Goal: Task Accomplishment & Management: Use online tool/utility

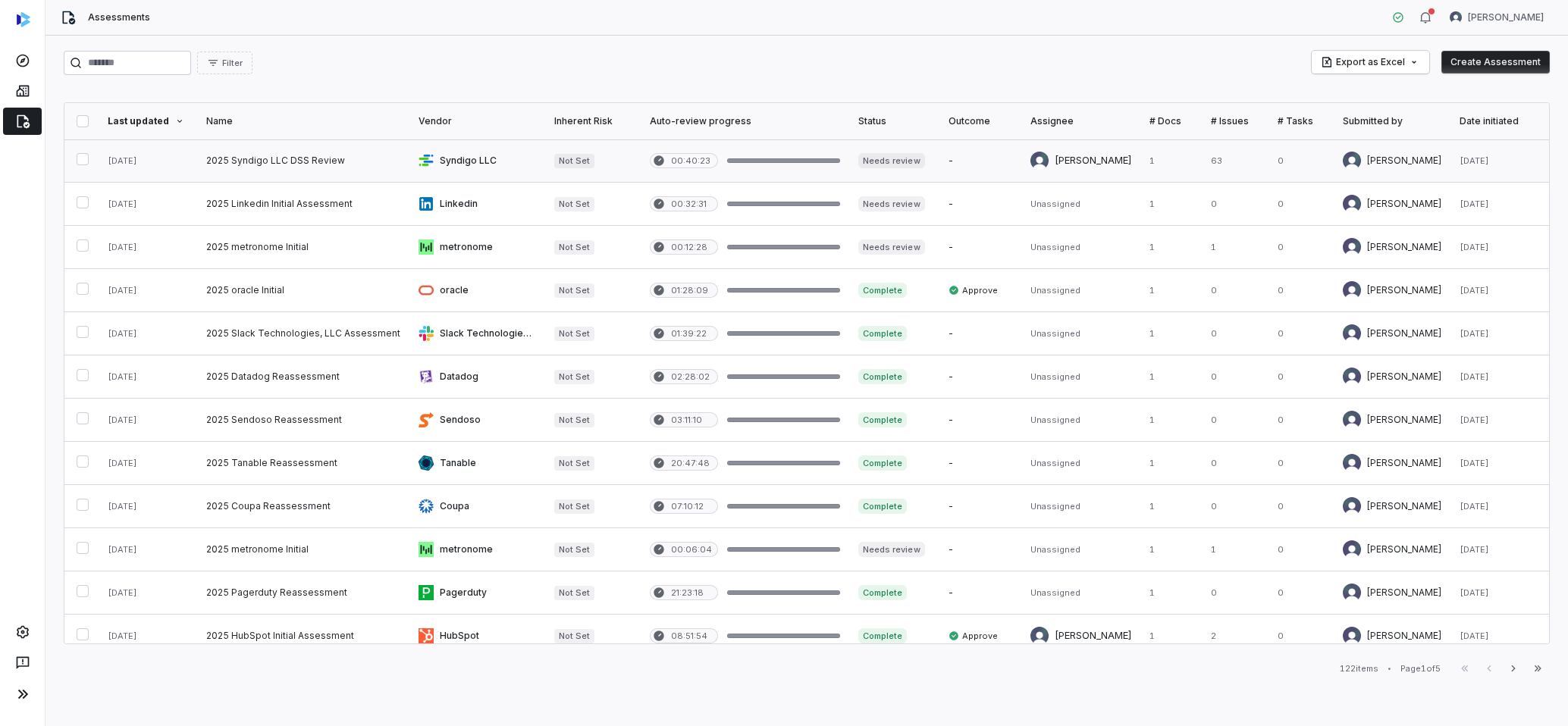
click at [215, 160] on link at bounding box center [303, 161] width 212 height 42
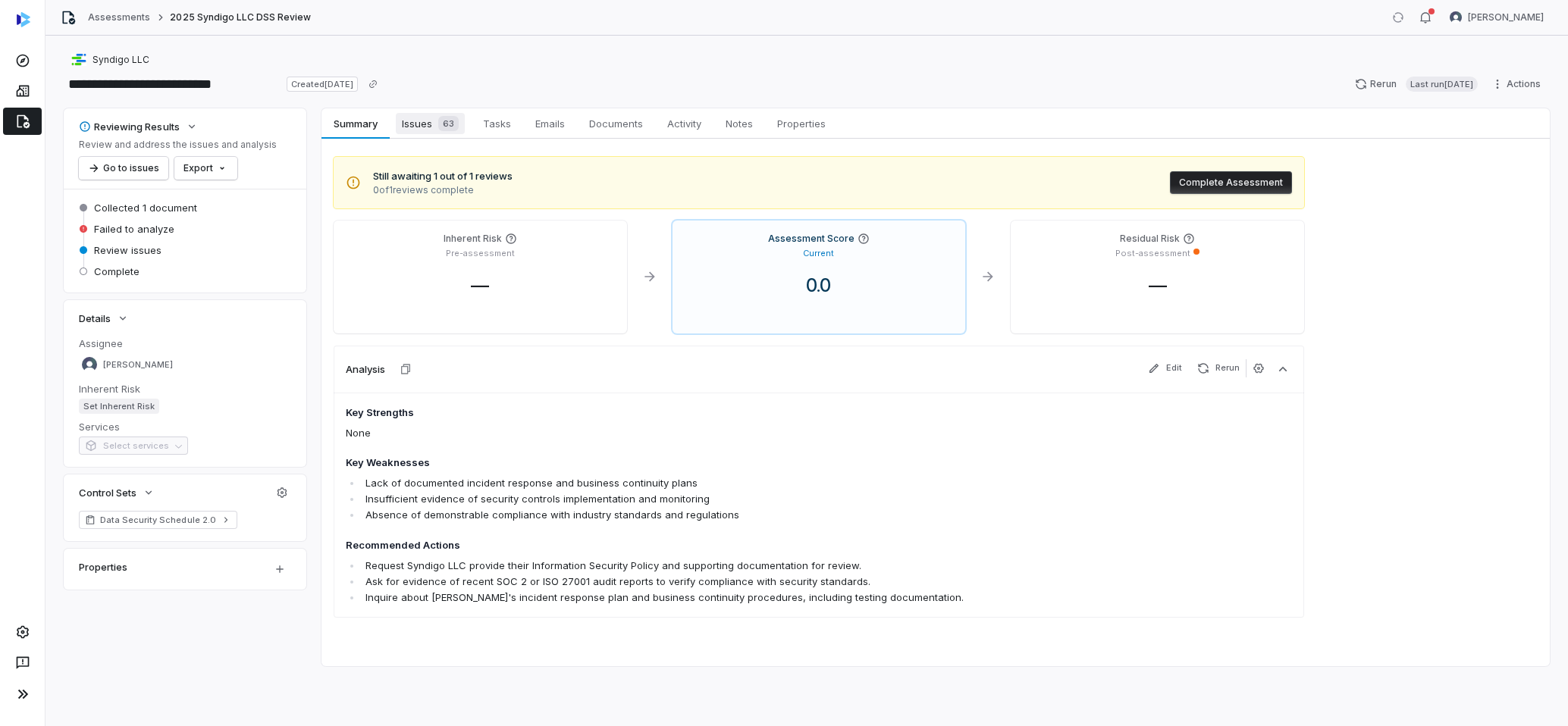
click at [431, 129] on span "Issues 63" at bounding box center [430, 124] width 69 height 21
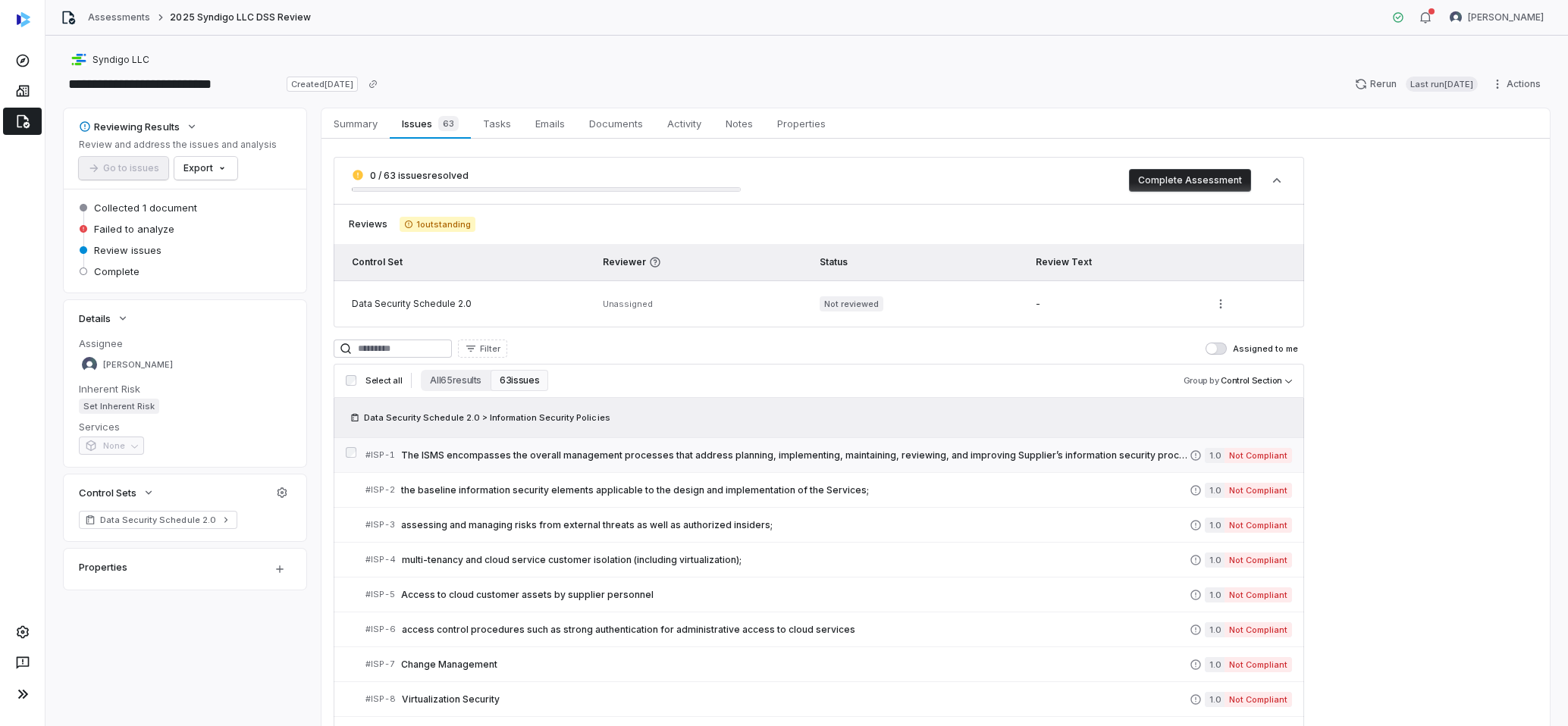
scroll to position [3, 0]
click at [731, 463] on link "# ISP-1 The ISMS encompasses the overall management processes that address plan…" at bounding box center [828, 452] width 927 height 34
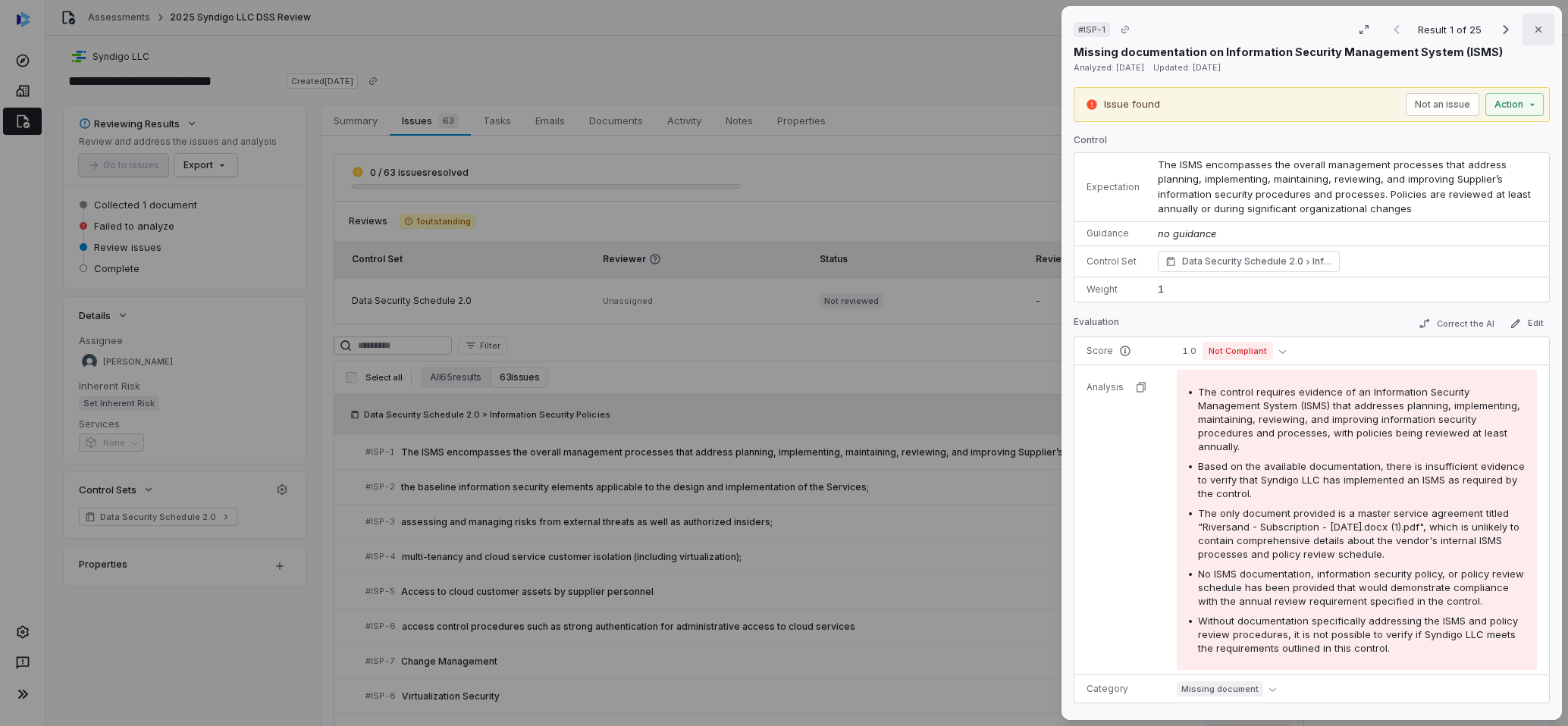
click at [1545, 33] on button "Close" at bounding box center [1538, 29] width 32 height 32
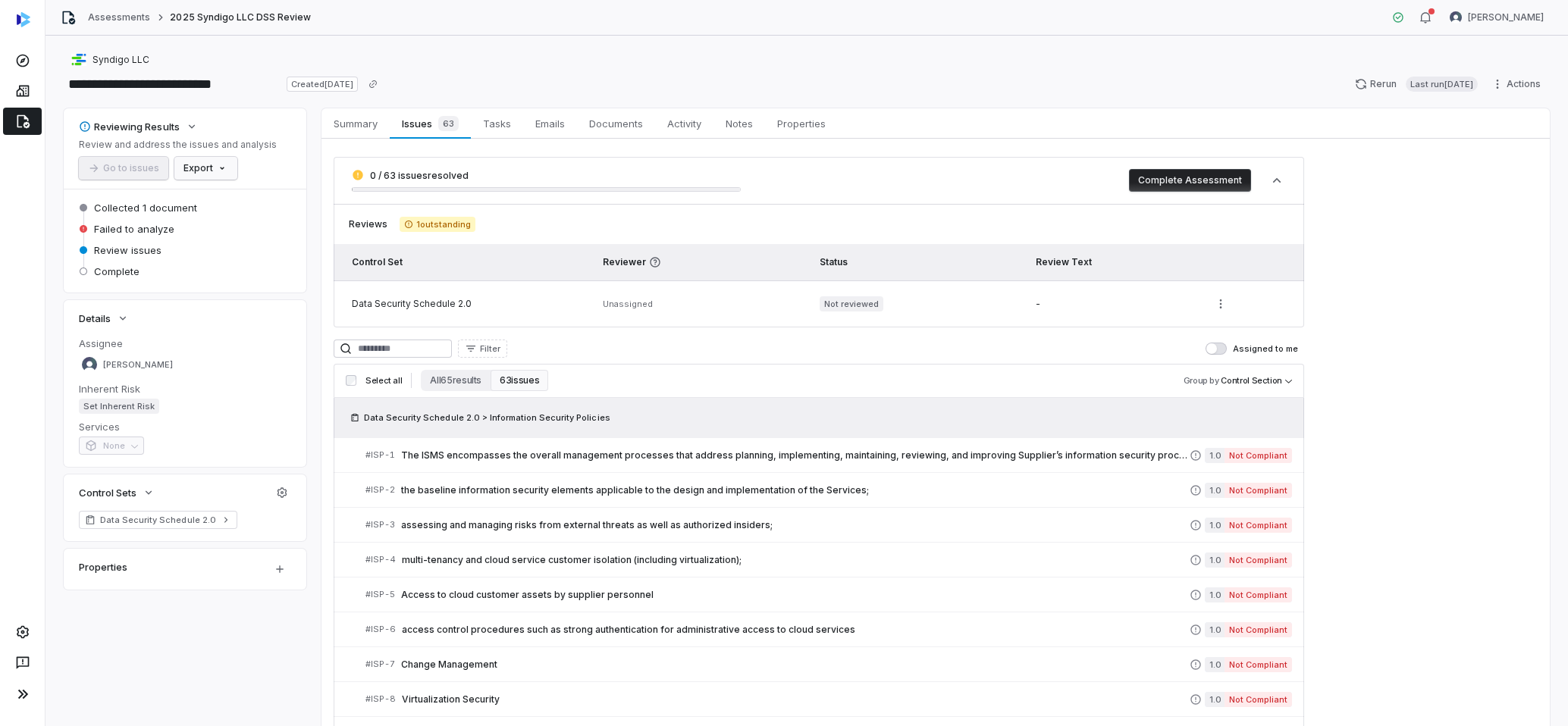
click at [211, 169] on html "**********" at bounding box center [784, 363] width 1568 height 726
click at [220, 200] on div "Export as PDF" at bounding box center [231, 201] width 107 height 24
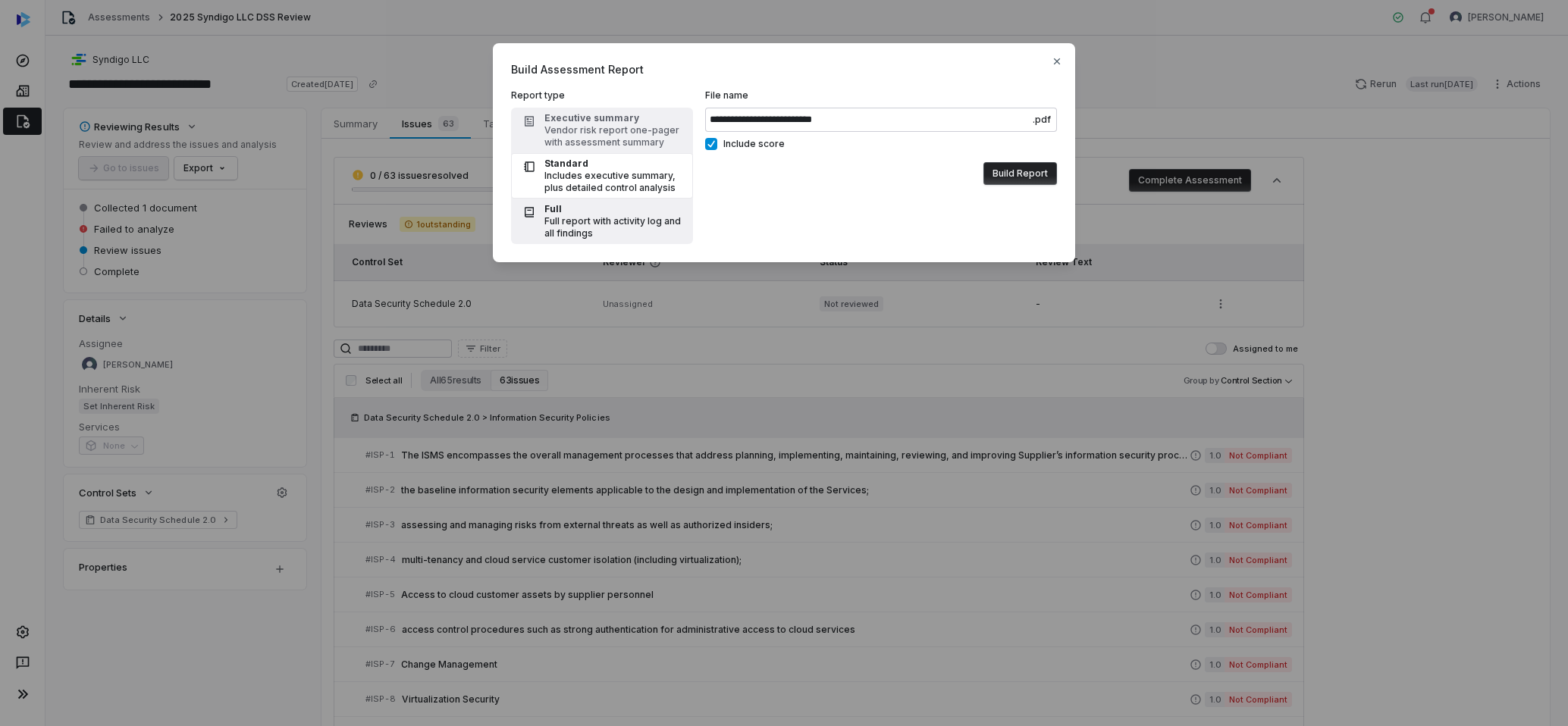
click at [577, 210] on div "Full" at bounding box center [614, 209] width 139 height 12
type input "**********"
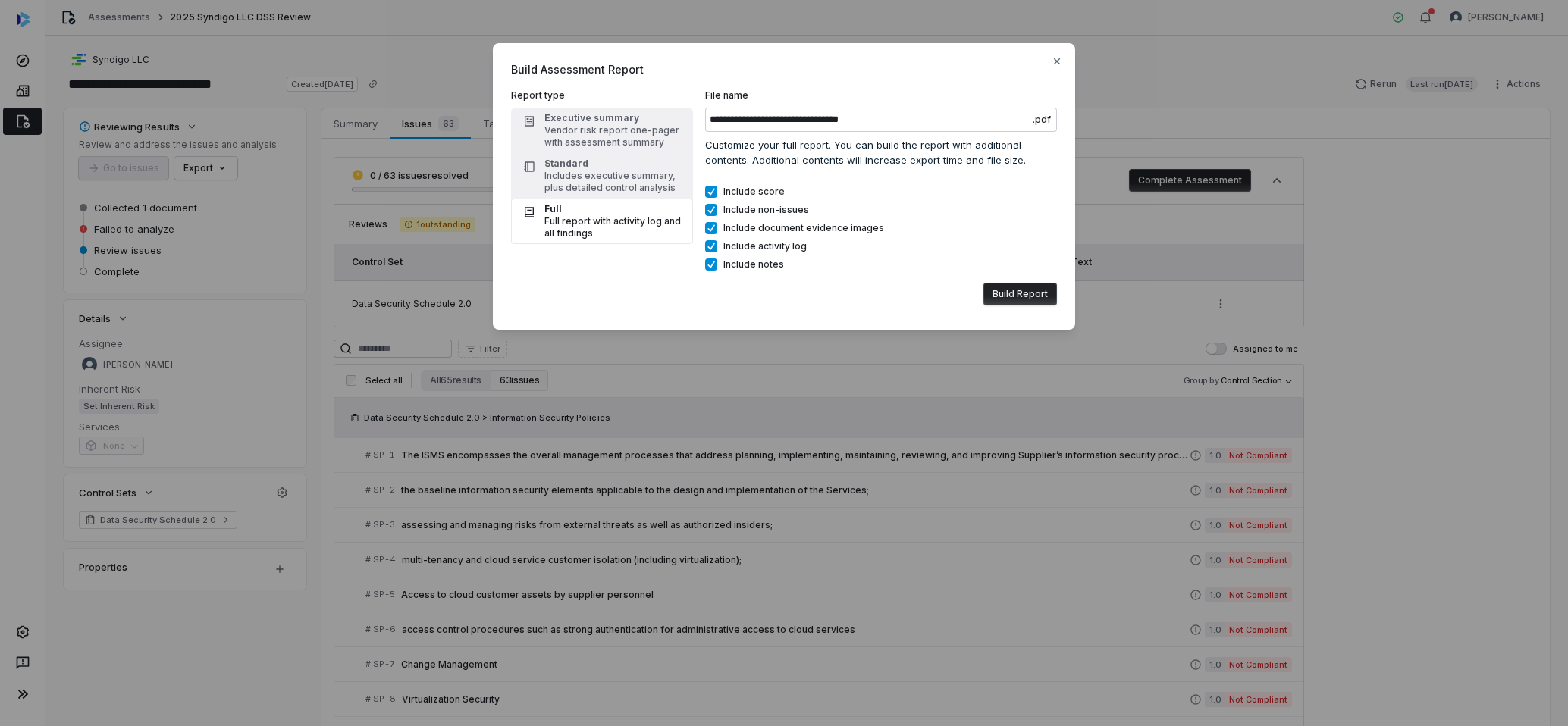
click at [1012, 296] on button "Build Report" at bounding box center [1020, 294] width 73 height 23
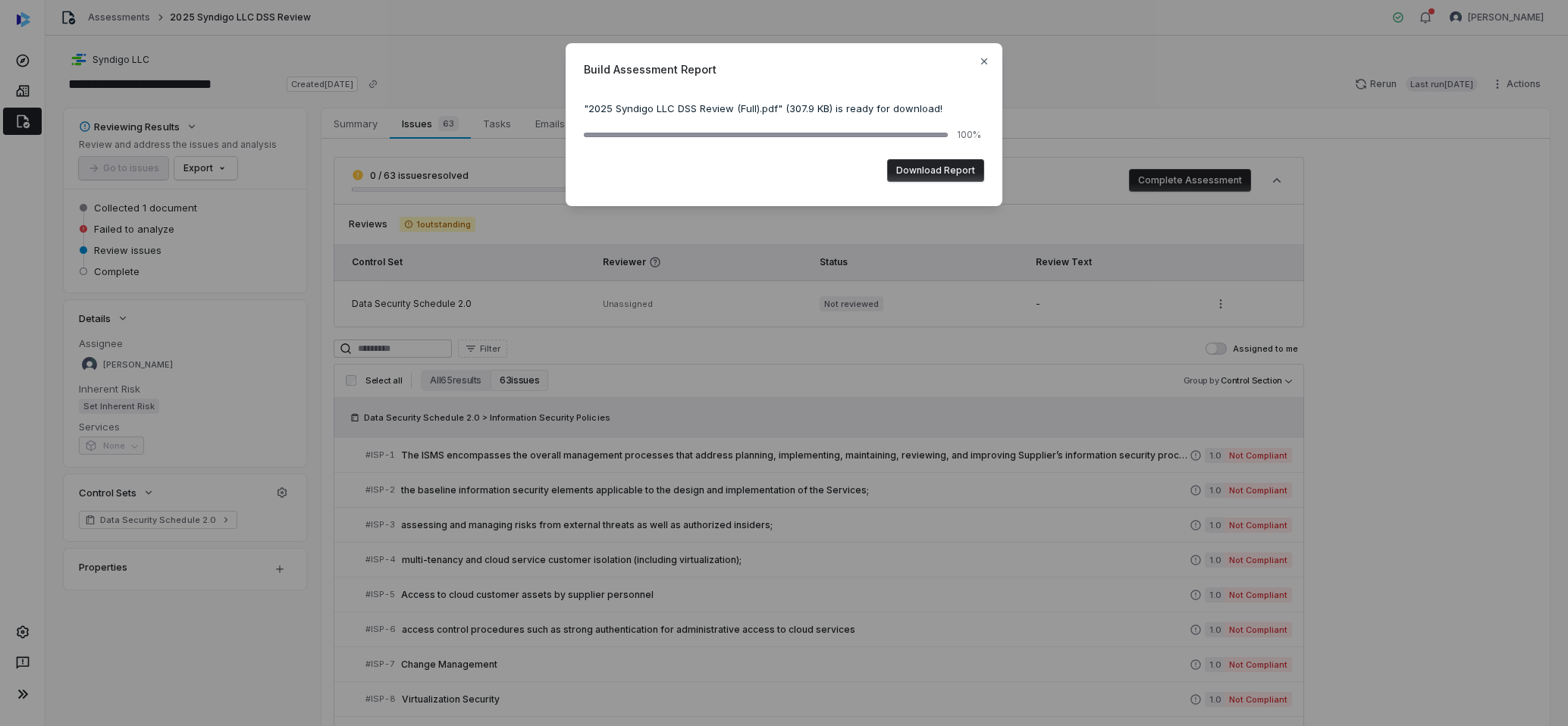
click at [940, 174] on button "Download Report" at bounding box center [935, 170] width 97 height 23
click at [984, 68] on div "Build Assessment Report " 2025 Syndigo LLC DSS Review (Full).pdf " ( 307.9 KB )…" at bounding box center [784, 125] width 437 height 163
click at [981, 60] on icon "button" at bounding box center [984, 61] width 12 height 12
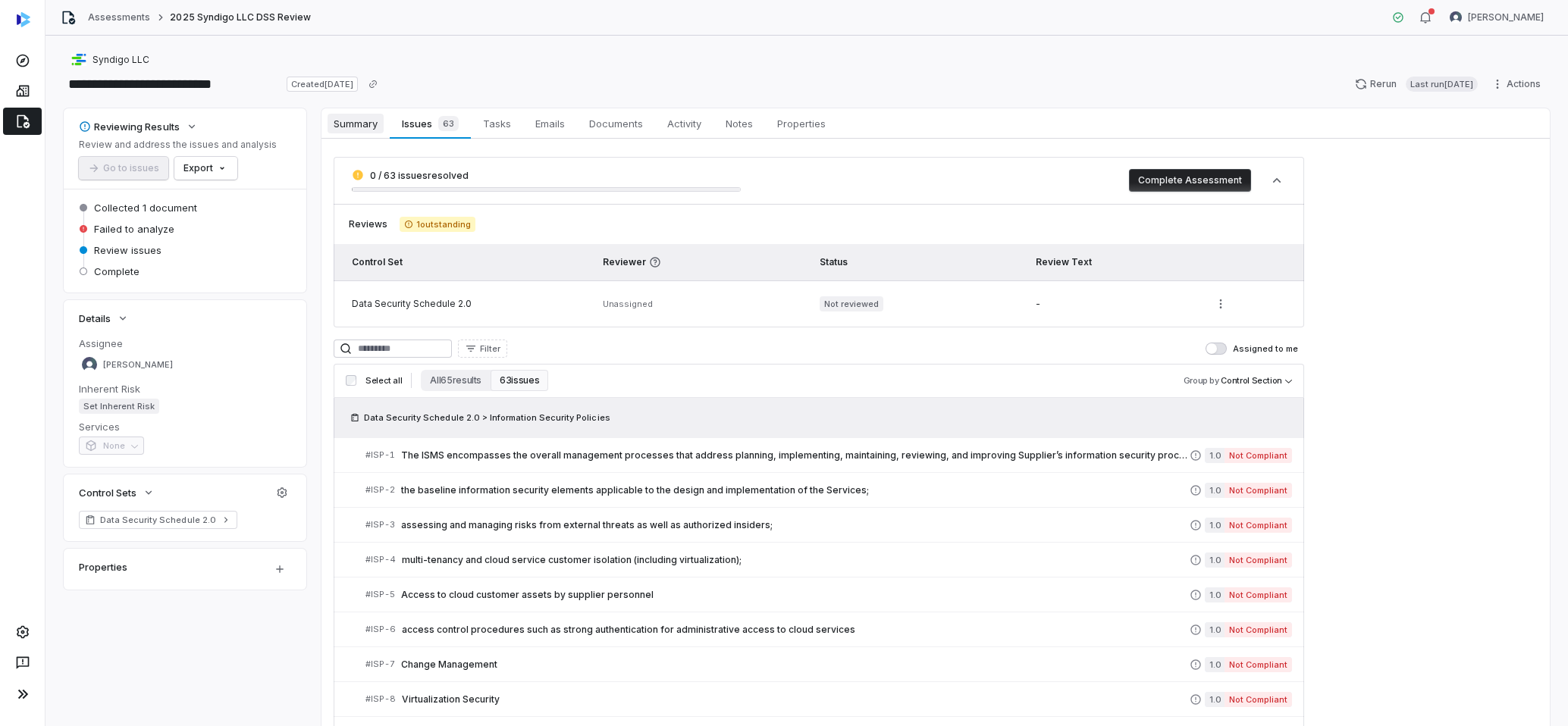
click at [339, 129] on span "Summary" at bounding box center [355, 124] width 56 height 20
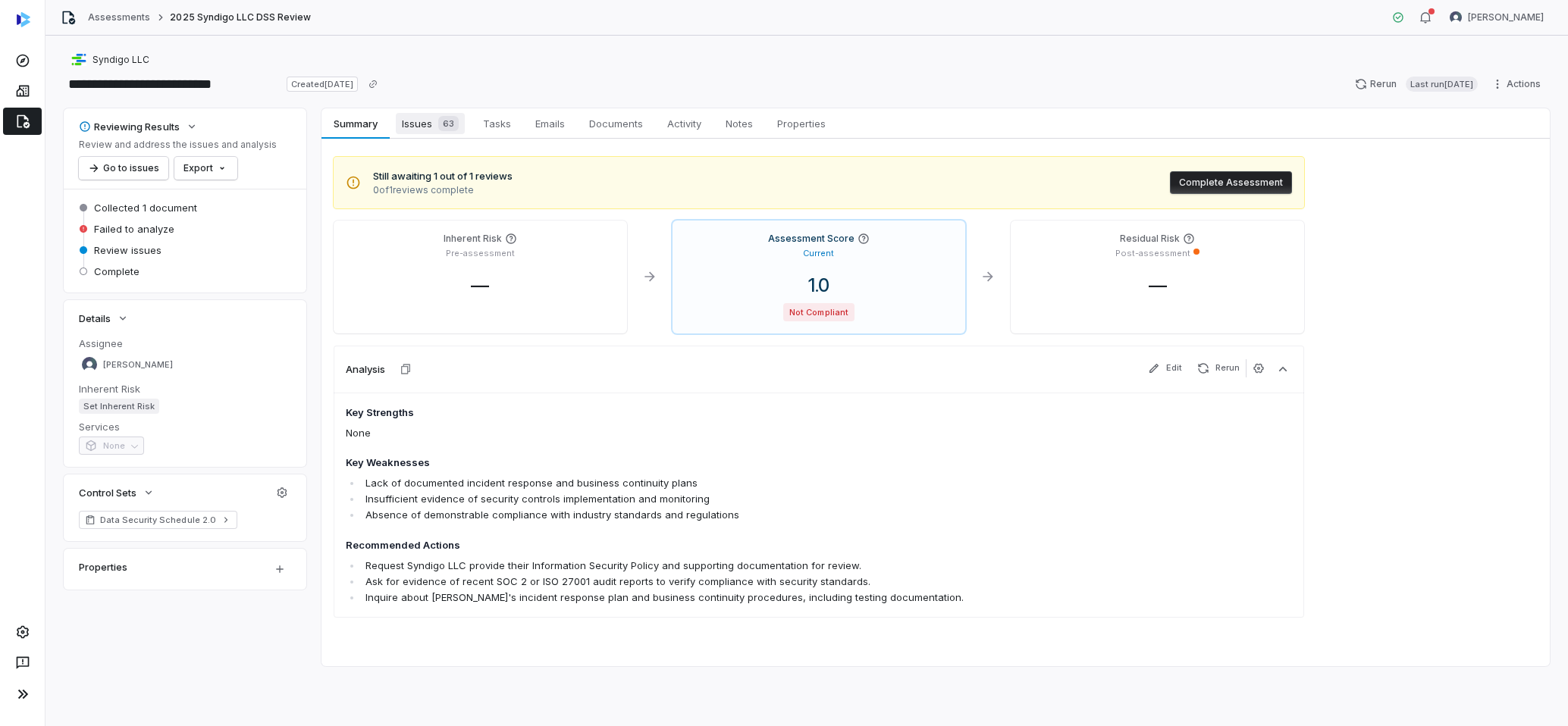
click at [415, 127] on span "Issues 63" at bounding box center [430, 124] width 69 height 21
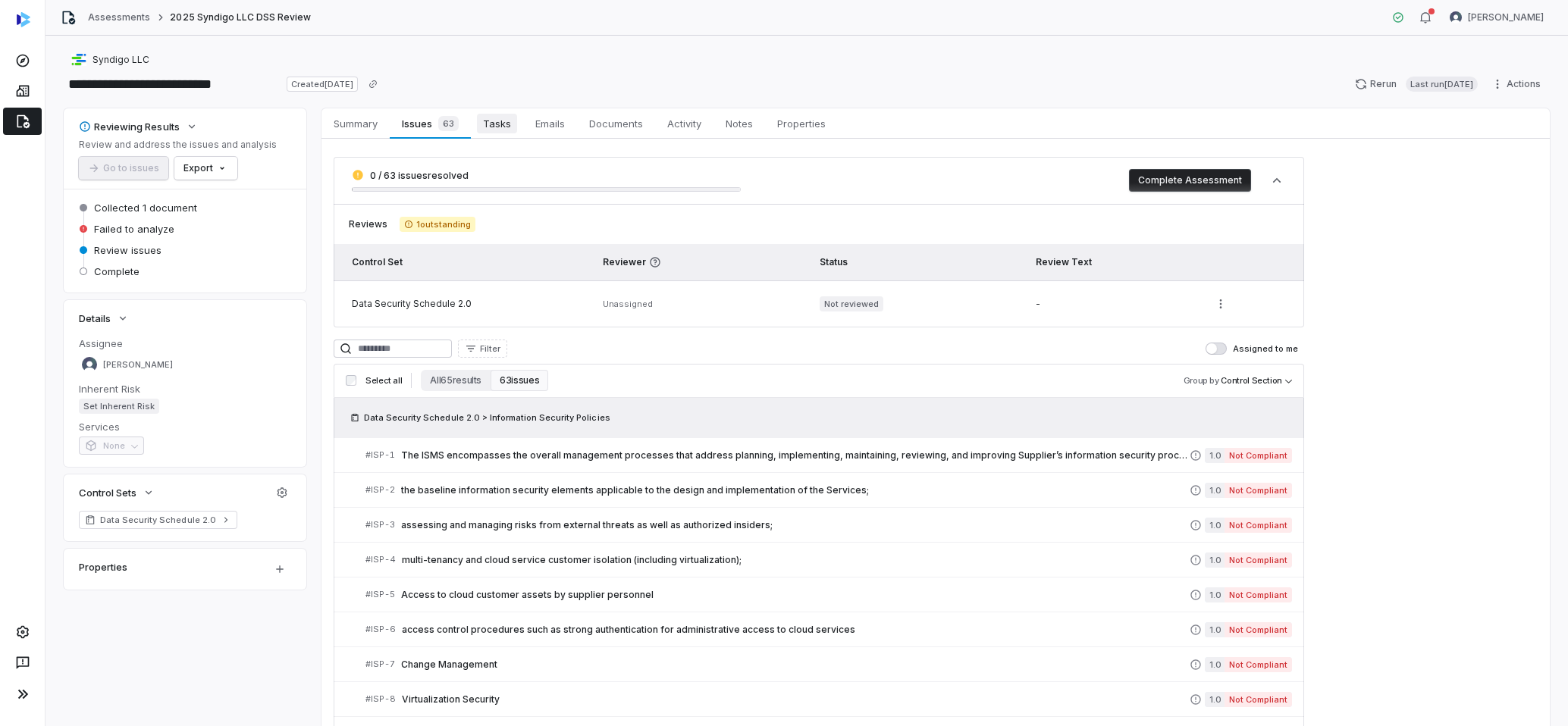
click at [511, 125] on span "Tasks" at bounding box center [496, 124] width 40 height 20
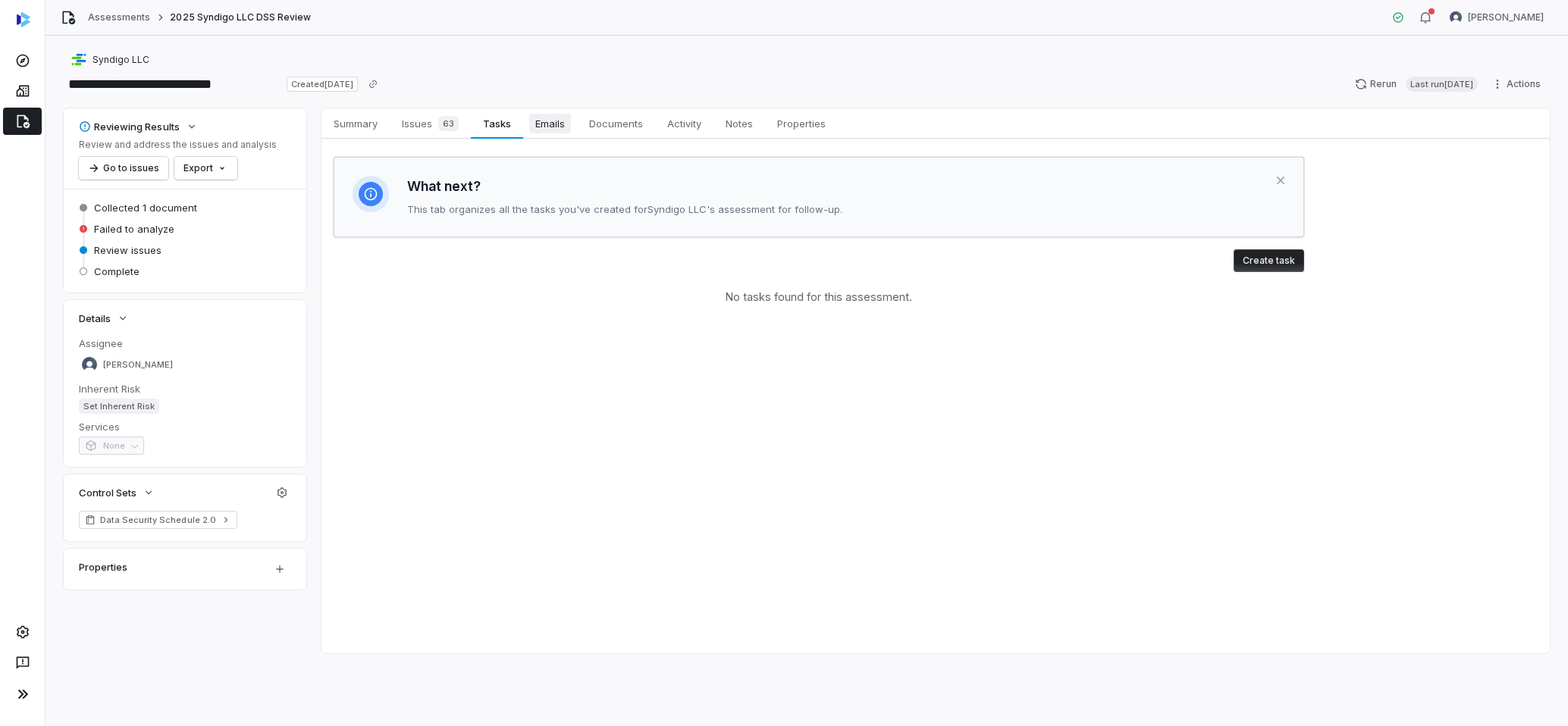
click at [544, 125] on span "Emails" at bounding box center [549, 124] width 42 height 20
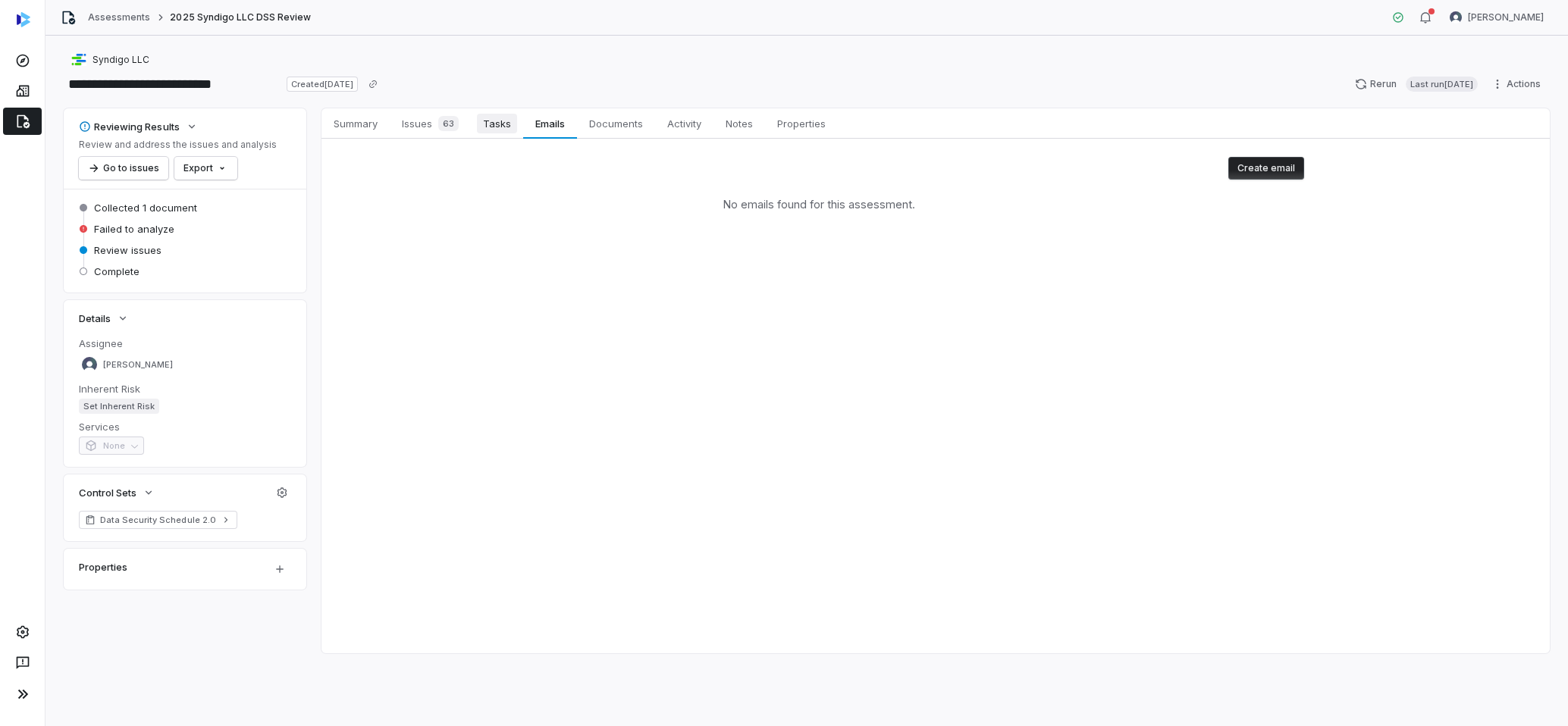
click at [516, 129] on span "Tasks" at bounding box center [496, 124] width 40 height 20
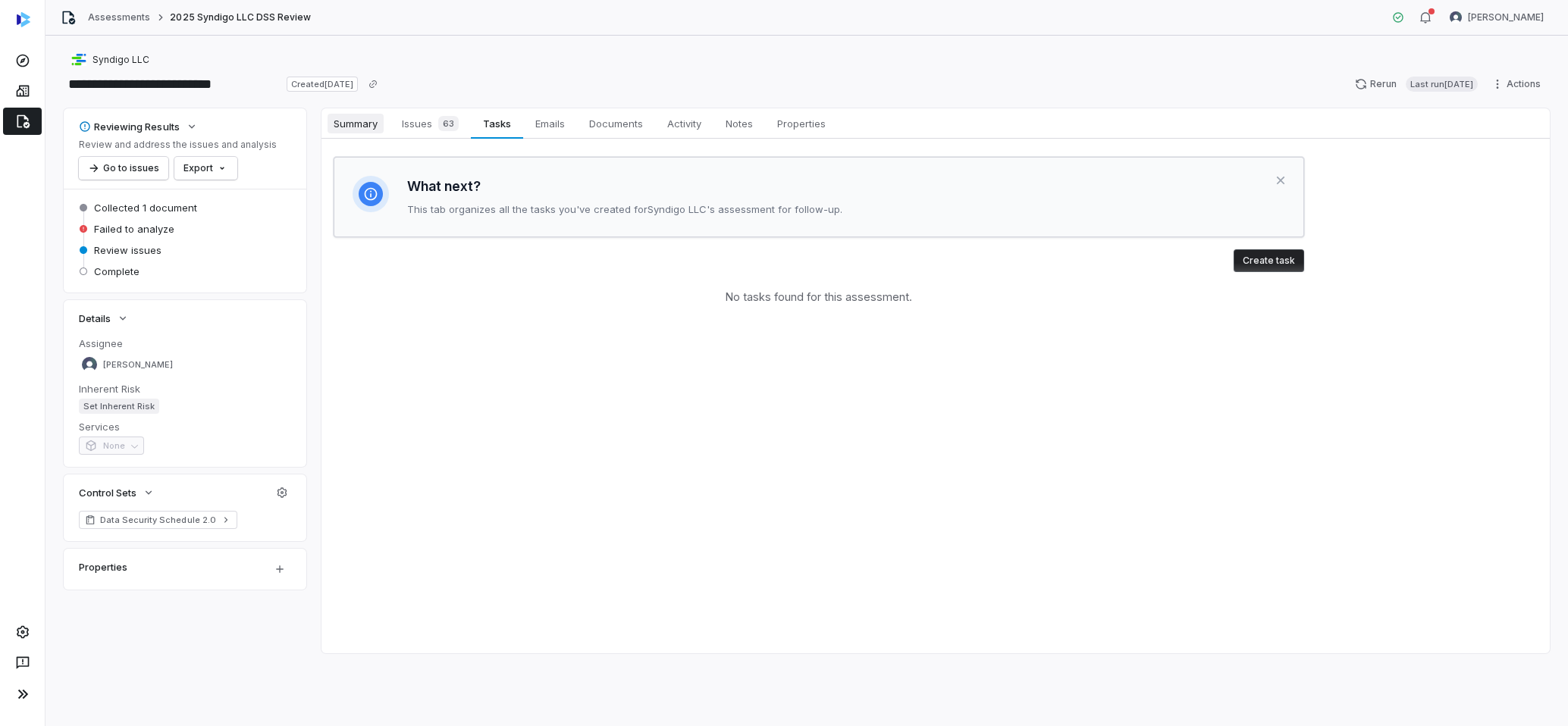
click at [335, 120] on span "Summary" at bounding box center [355, 124] width 56 height 20
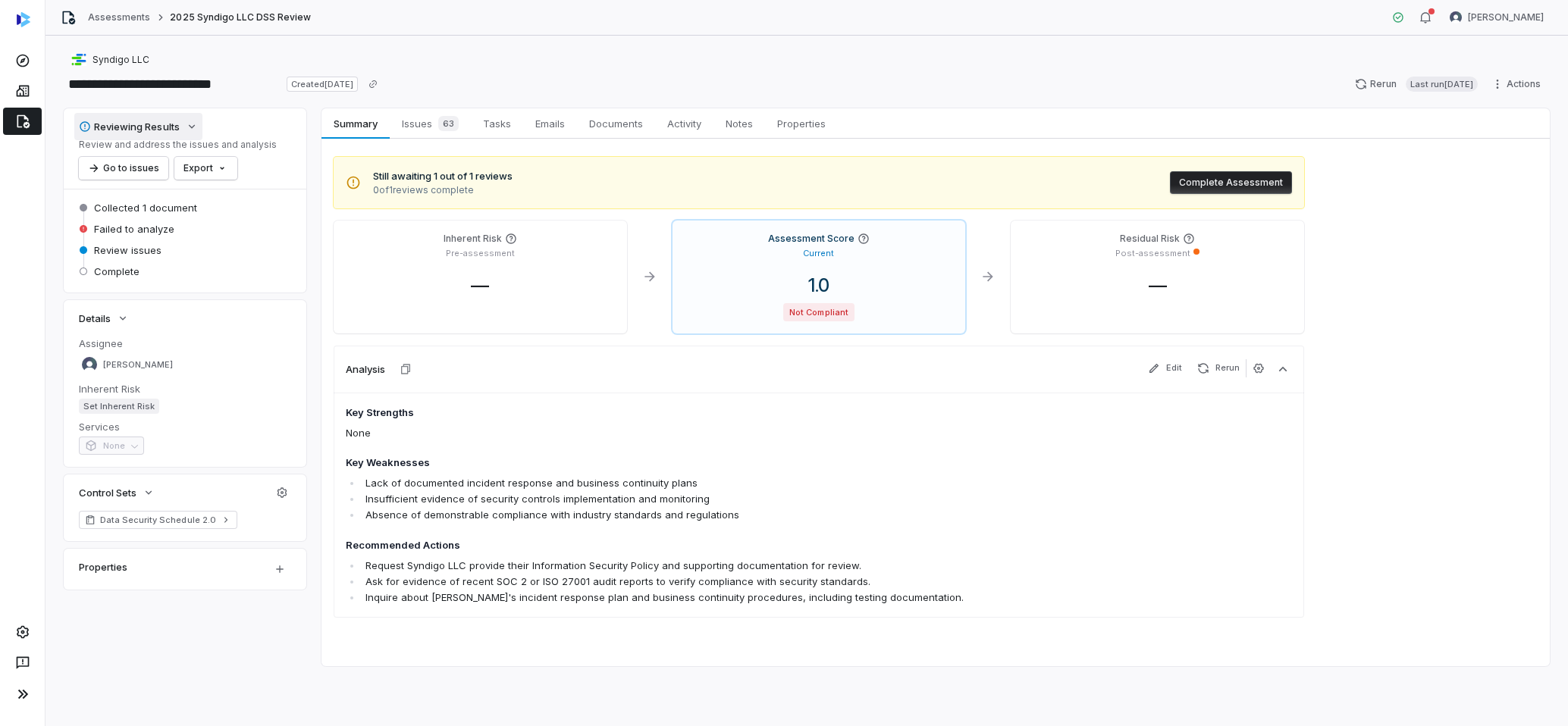
click at [195, 132] on icon "button" at bounding box center [192, 126] width 12 height 12
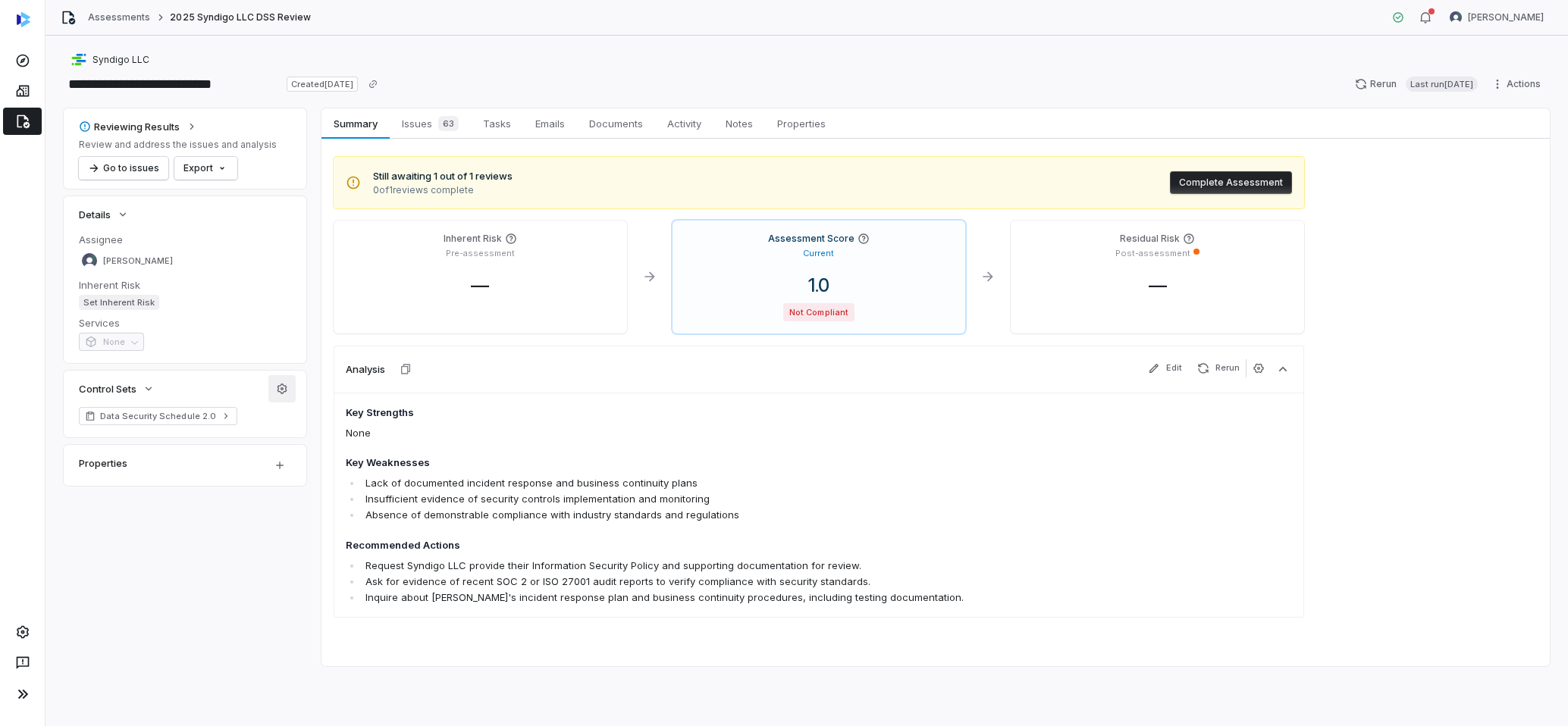
click at [290, 390] on button "button" at bounding box center [281, 388] width 27 height 27
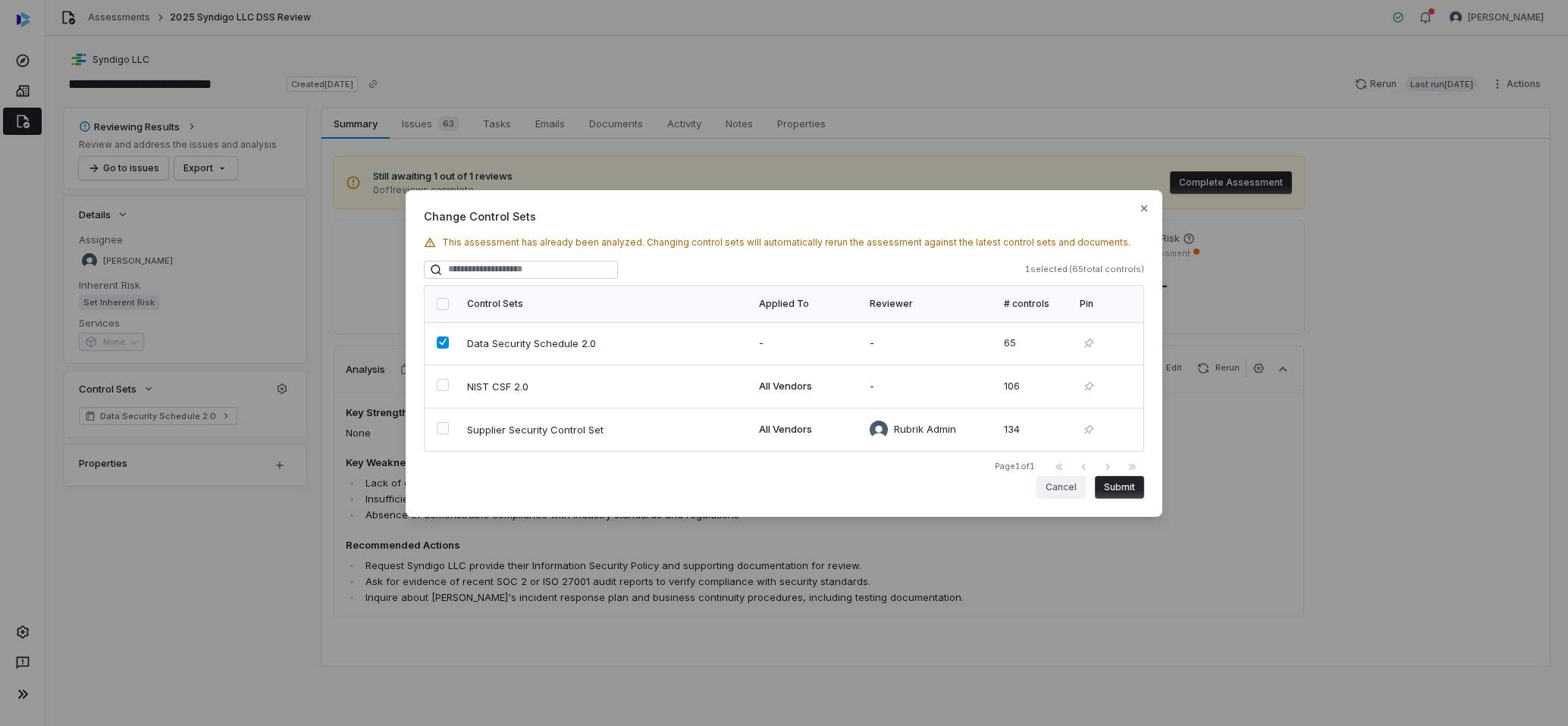
click at [1053, 480] on button "Cancel" at bounding box center [1061, 487] width 49 height 23
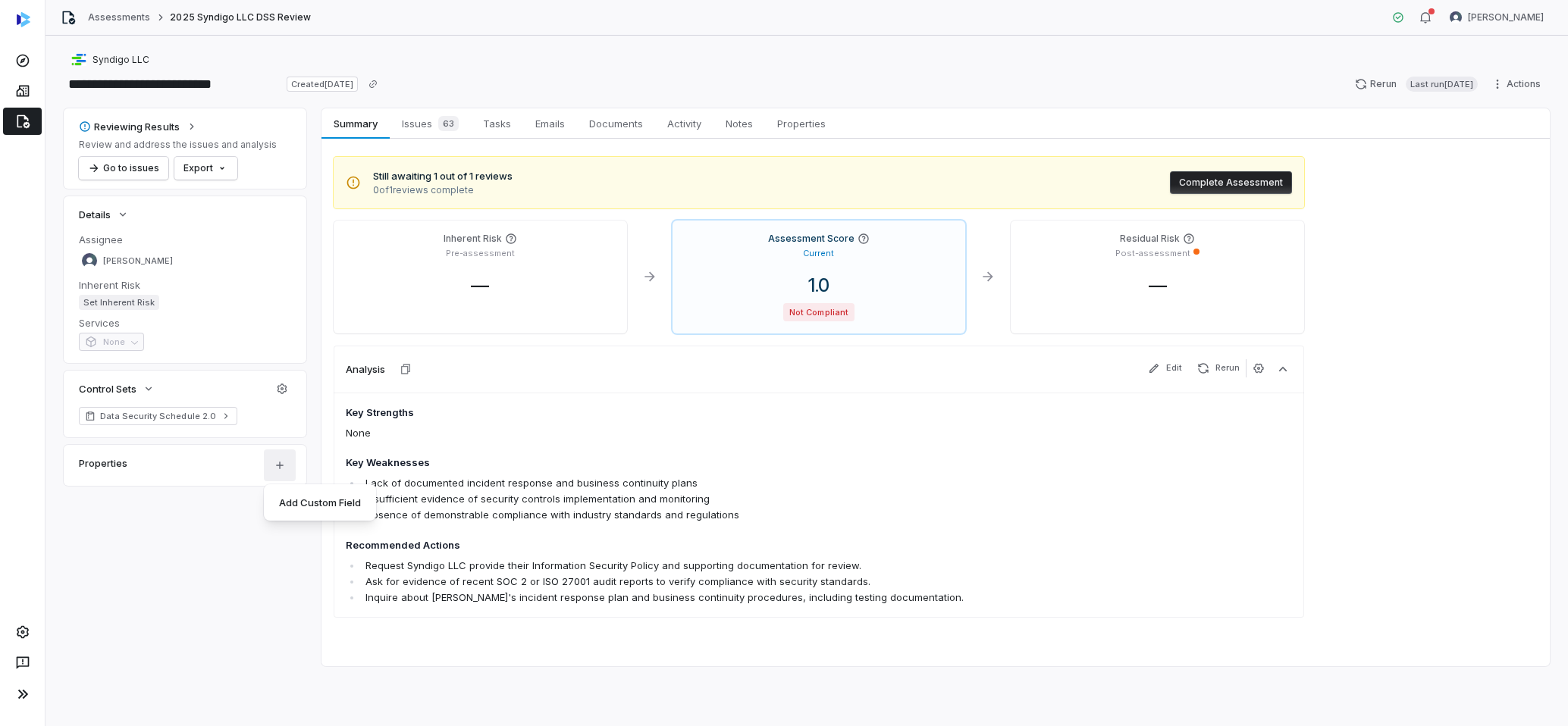
click at [276, 469] on html "**********" at bounding box center [784, 363] width 1568 height 726
click at [187, 471] on html "**********" at bounding box center [784, 363] width 1568 height 726
click at [648, 121] on span "Documents" at bounding box center [615, 124] width 66 height 20
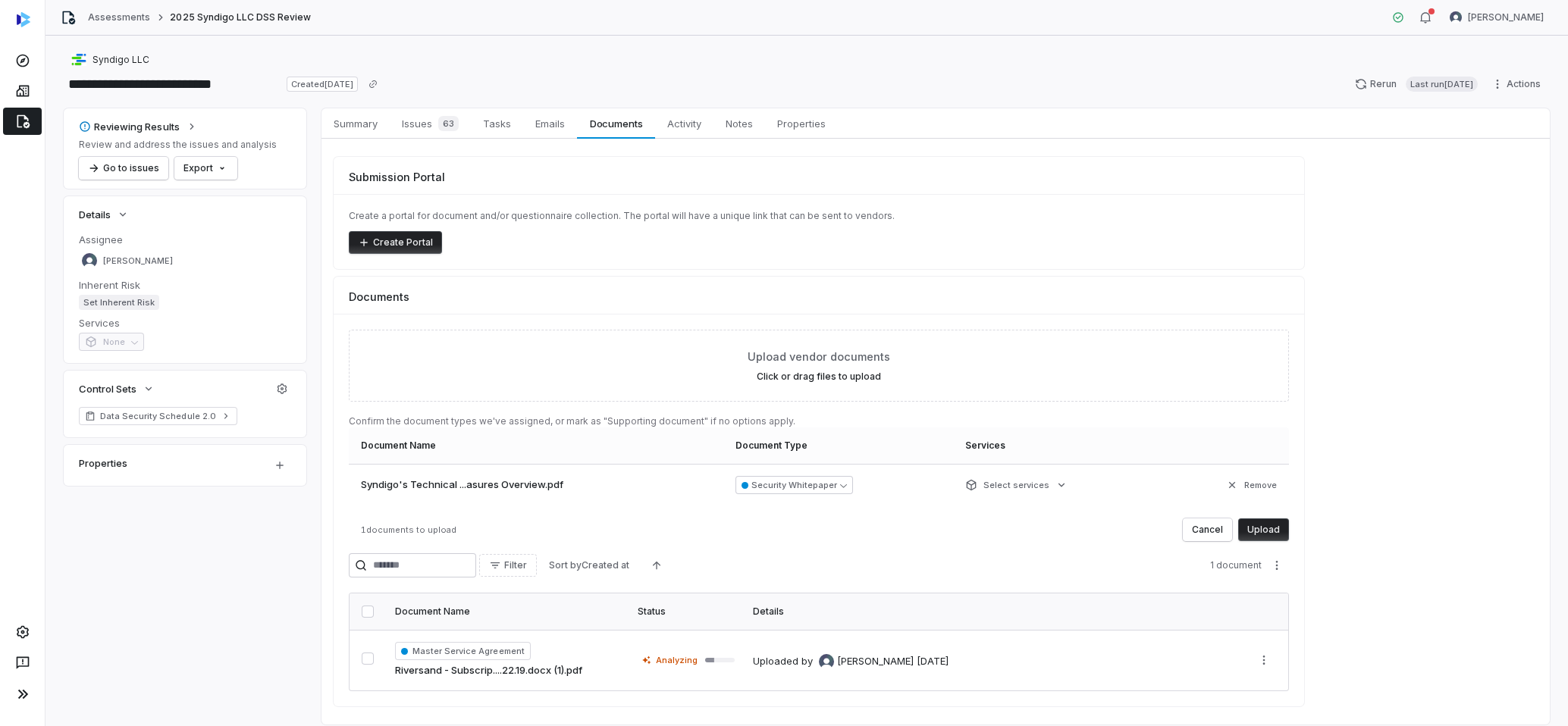
click at [1257, 533] on button "Upload" at bounding box center [1263, 530] width 51 height 23
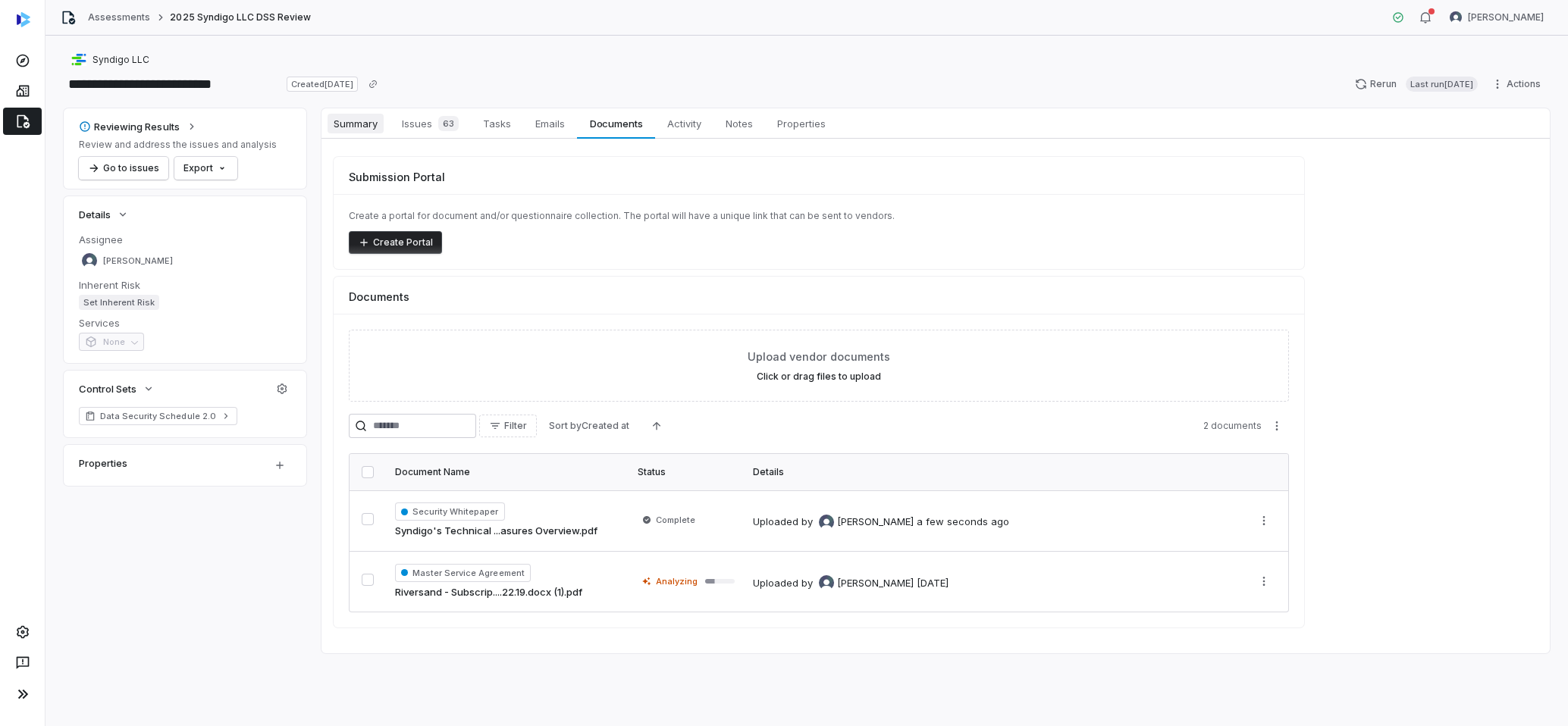
click at [348, 129] on span "Summary" at bounding box center [355, 124] width 56 height 20
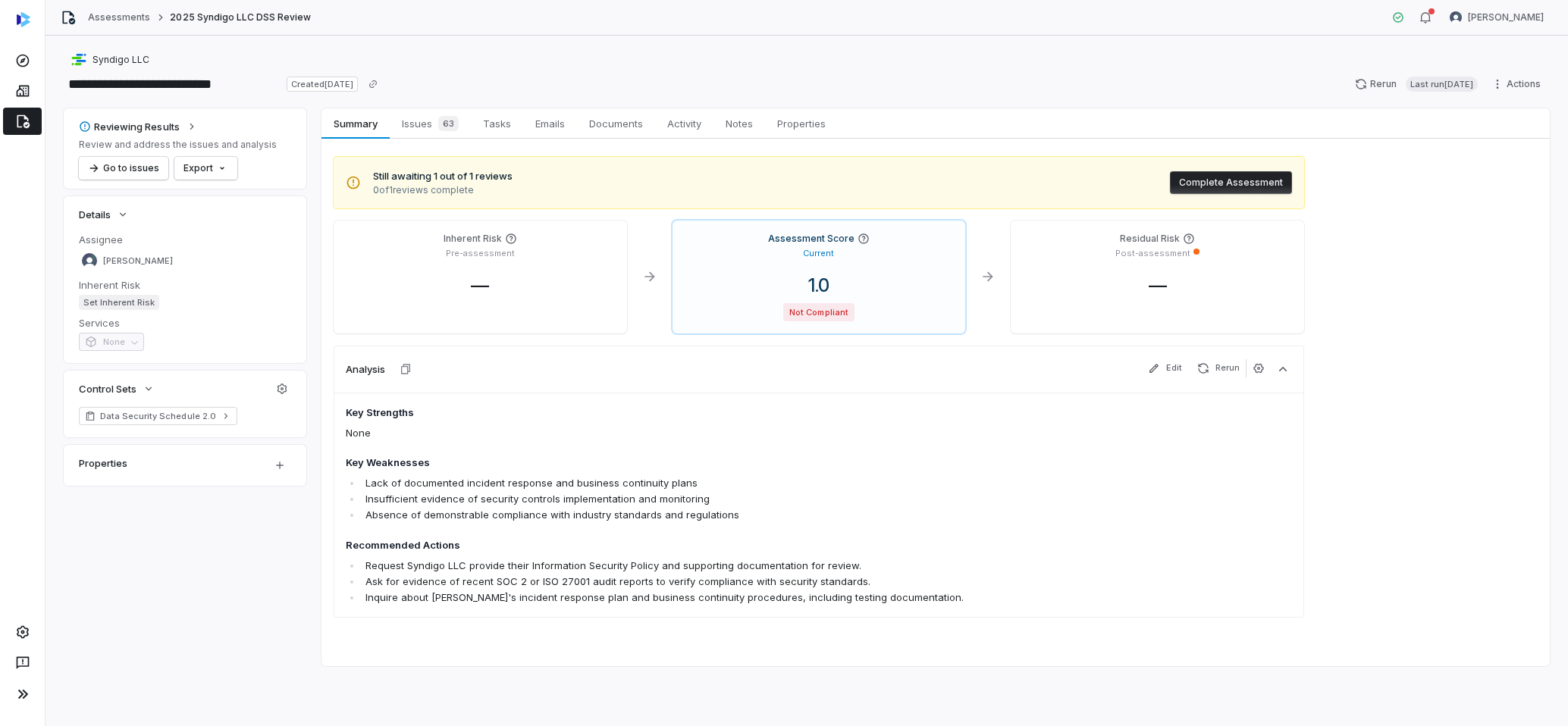
click at [440, 184] on span "0 of 1 reviews complete" at bounding box center [443, 190] width 139 height 12
click at [1359, 87] on button "Rerun Last run [DATE]" at bounding box center [1416, 84] width 141 height 23
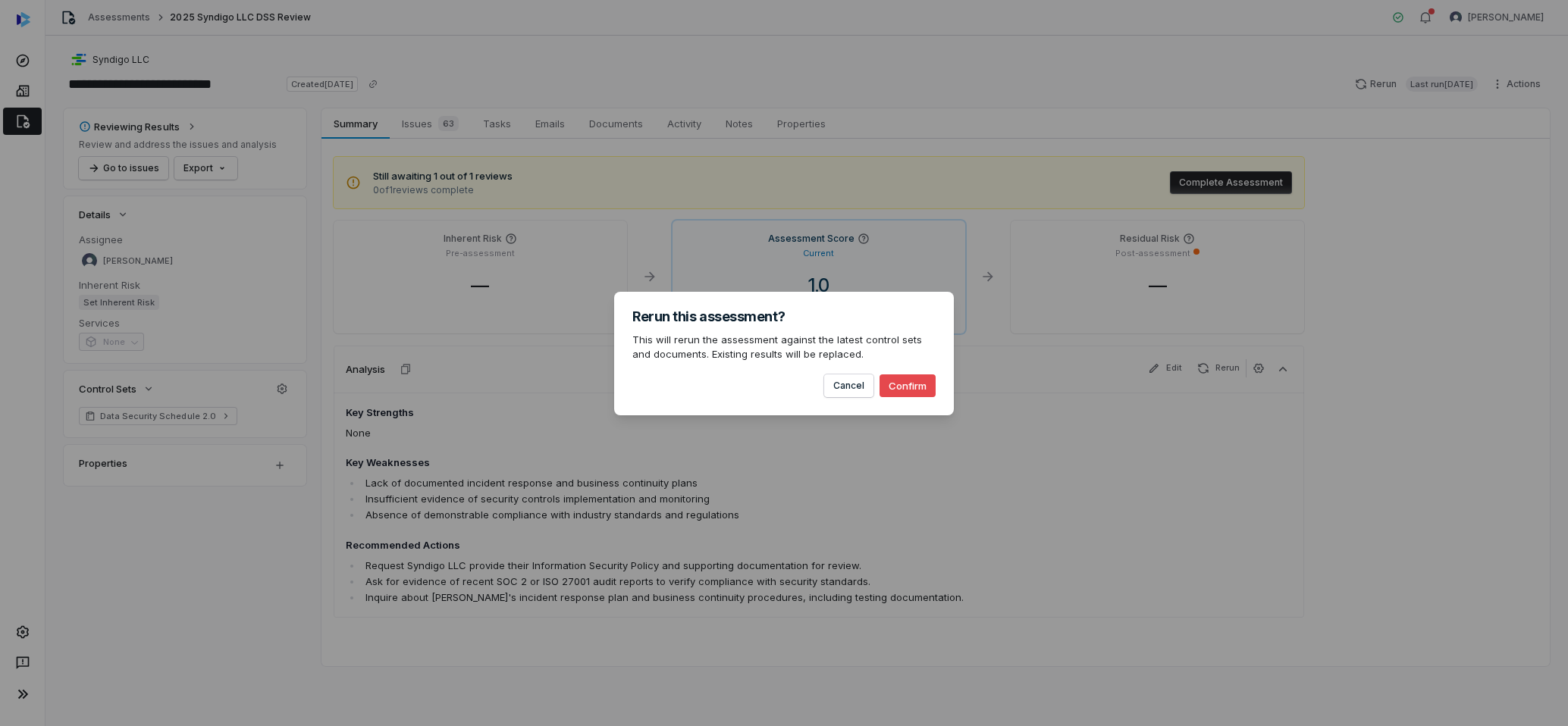
click at [912, 385] on button "Confirm" at bounding box center [907, 386] width 56 height 23
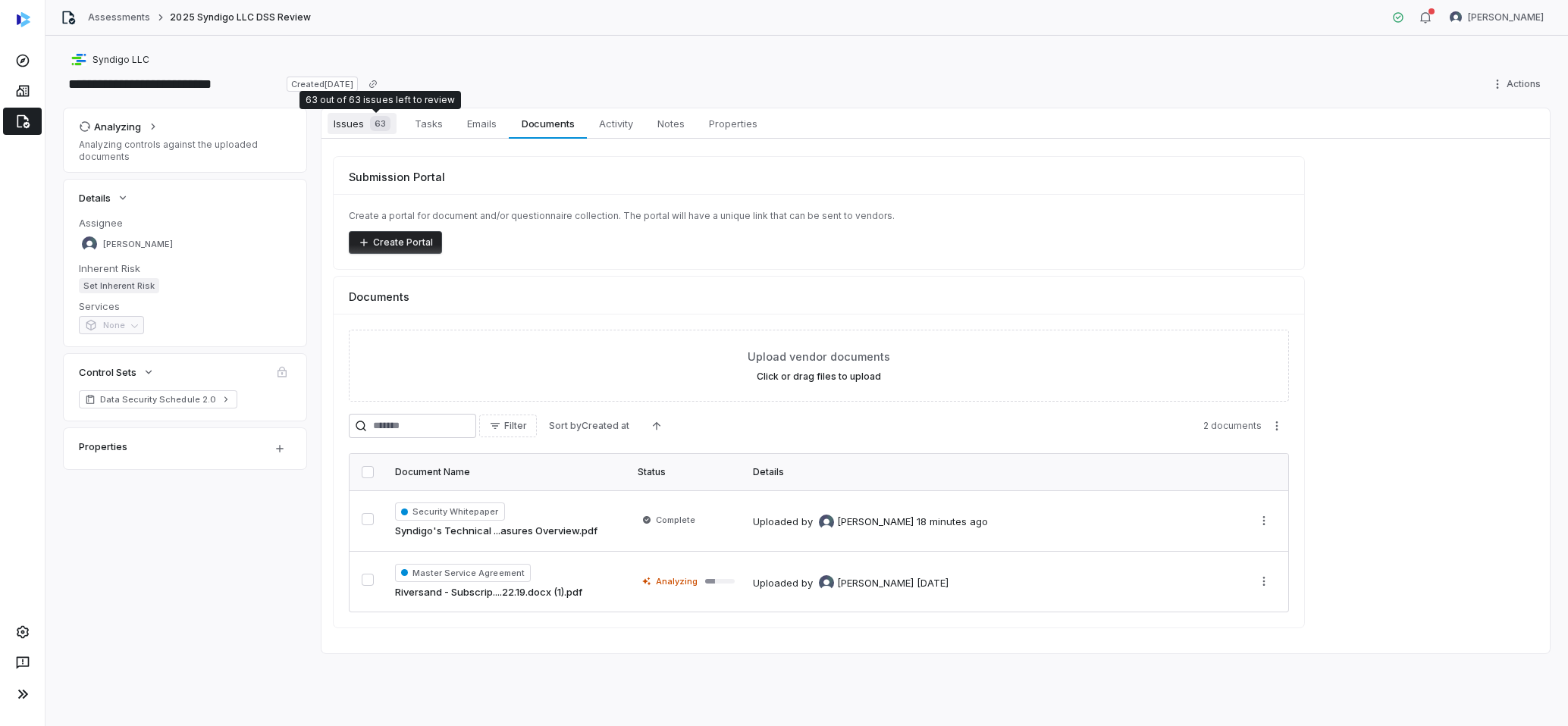
click at [340, 121] on span "Issues 63" at bounding box center [362, 124] width 69 height 21
